Goal: Information Seeking & Learning: Learn about a topic

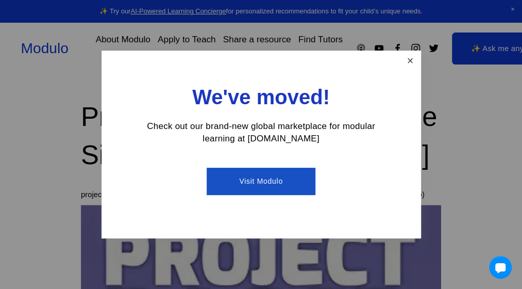
click at [408, 59] on link "Close" at bounding box center [410, 61] width 18 height 18
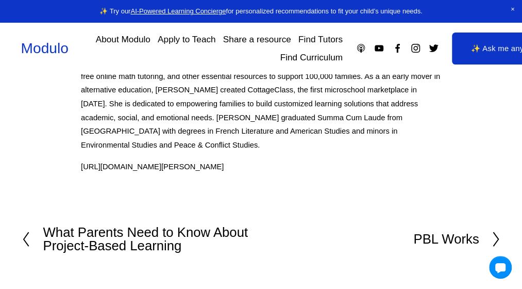
scroll to position [992, 0]
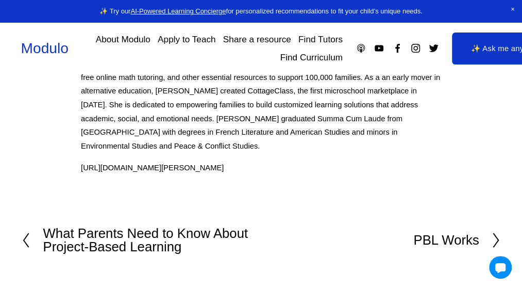
click at [25, 239] on polyline at bounding box center [26, 240] width 5 height 14
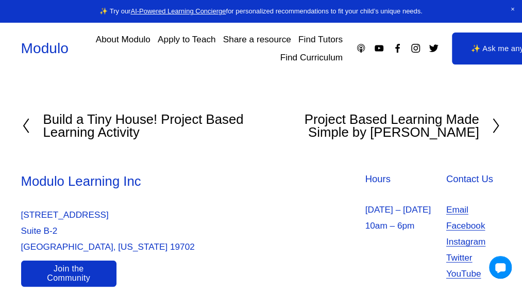
scroll to position [955, 0]
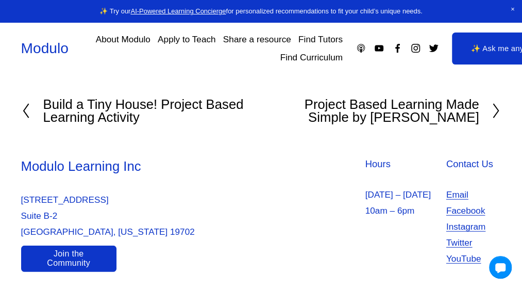
click at [499, 111] on icon at bounding box center [496, 111] width 9 height 17
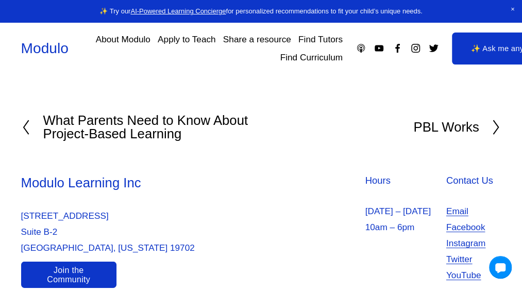
scroll to position [1118, 0]
